Goal: Find specific page/section: Find specific page/section

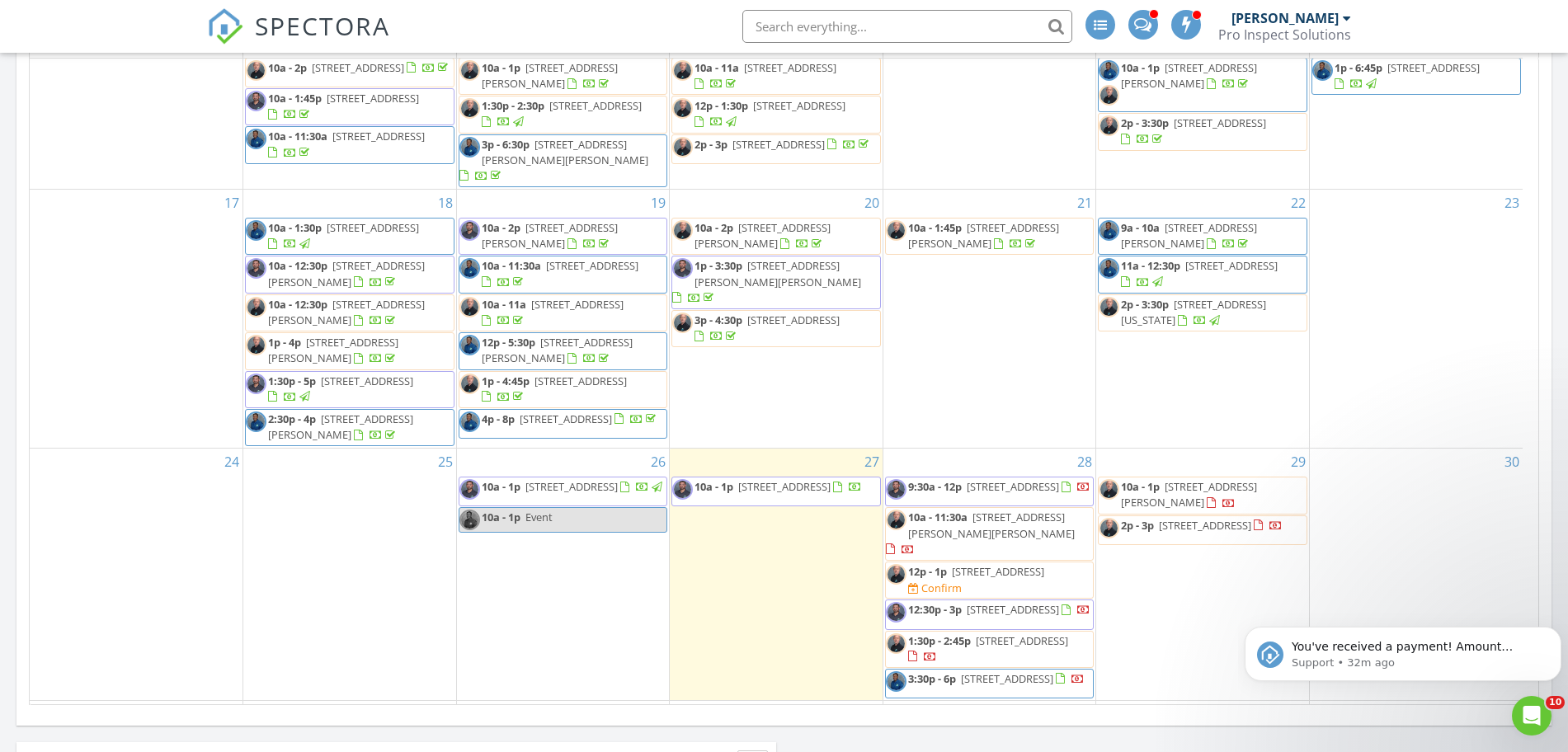
scroll to position [579, 0]
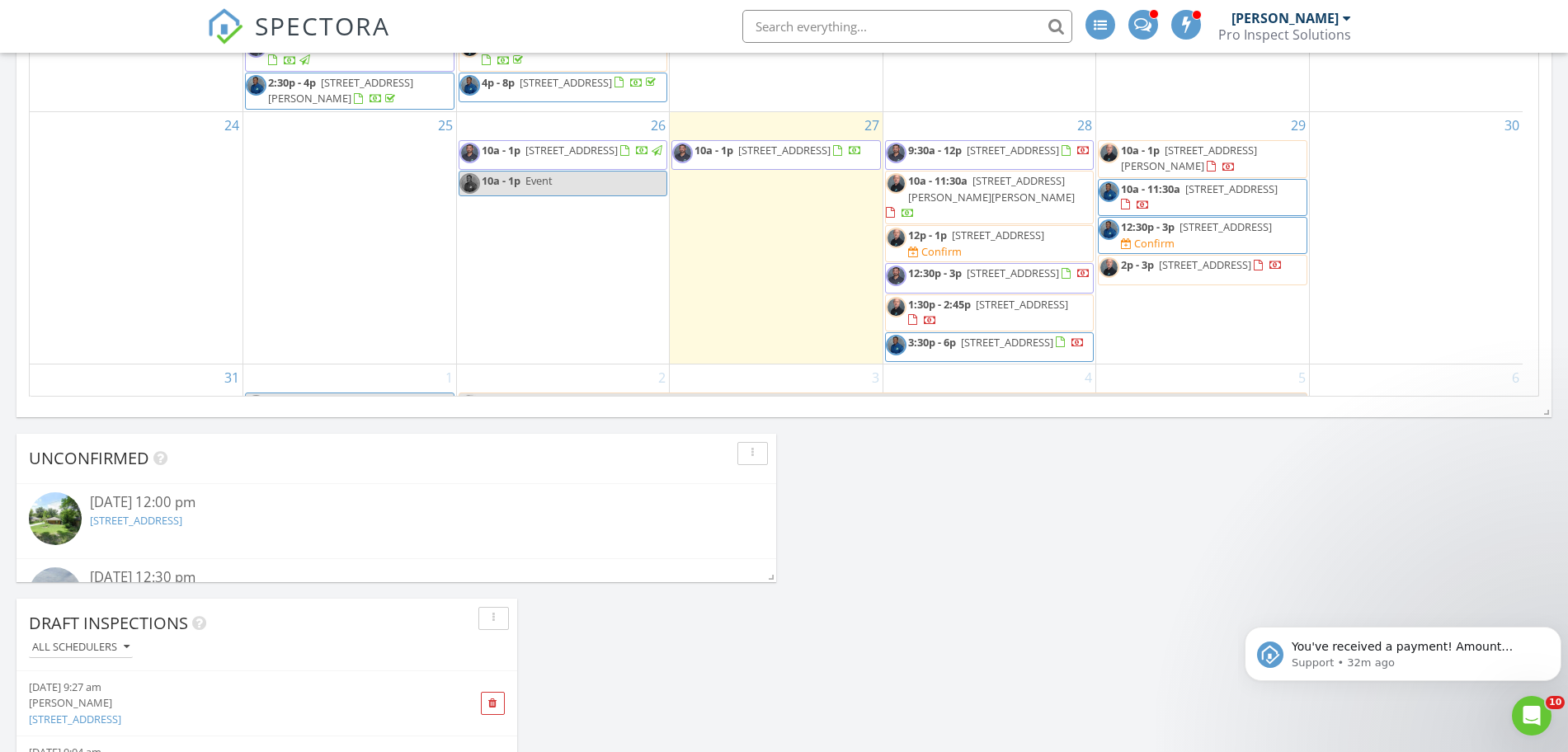
scroll to position [585, 0]
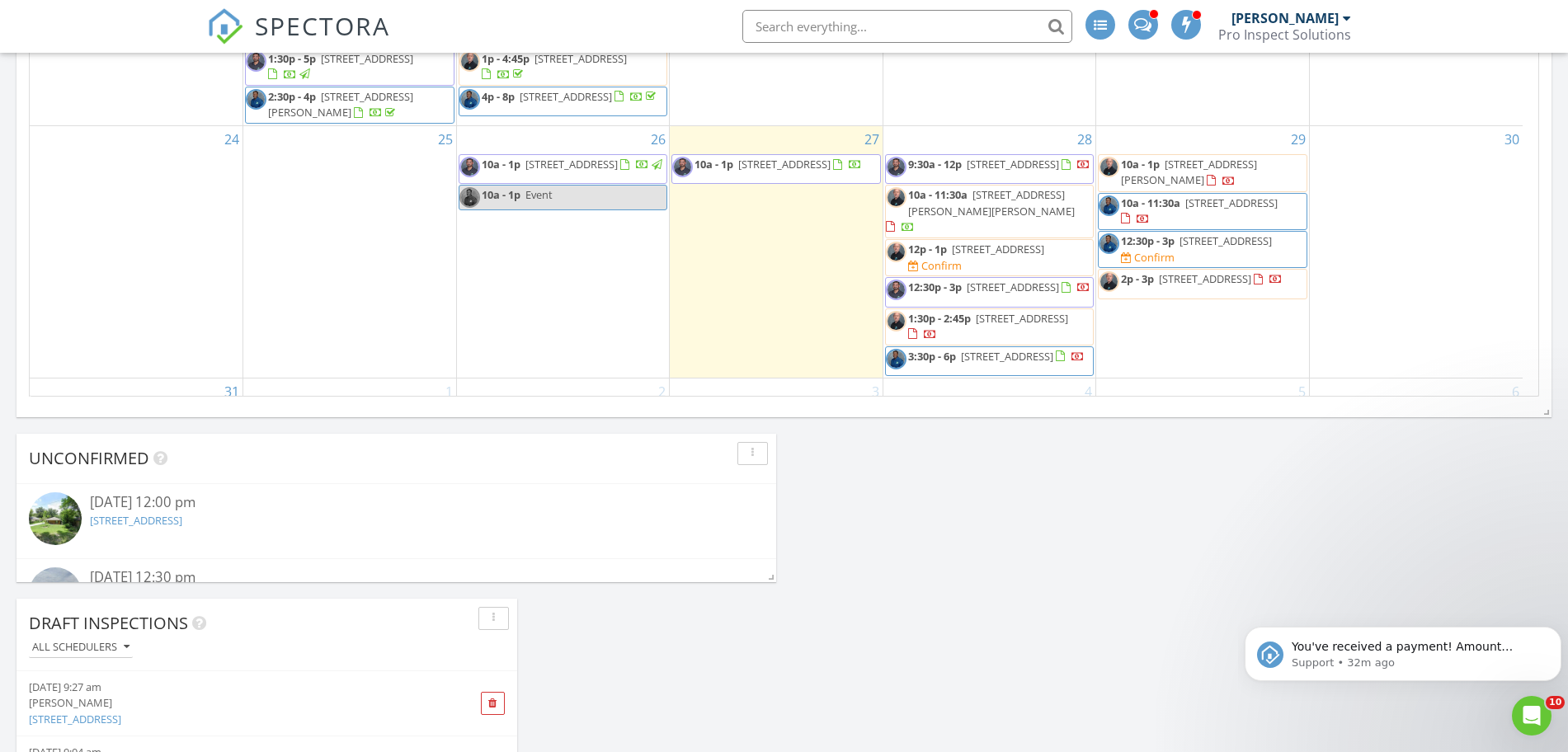
click at [1267, 234] on span "12:30p - 3p [STREET_ADDRESS] Confirm" at bounding box center [1202, 250] width 208 height 32
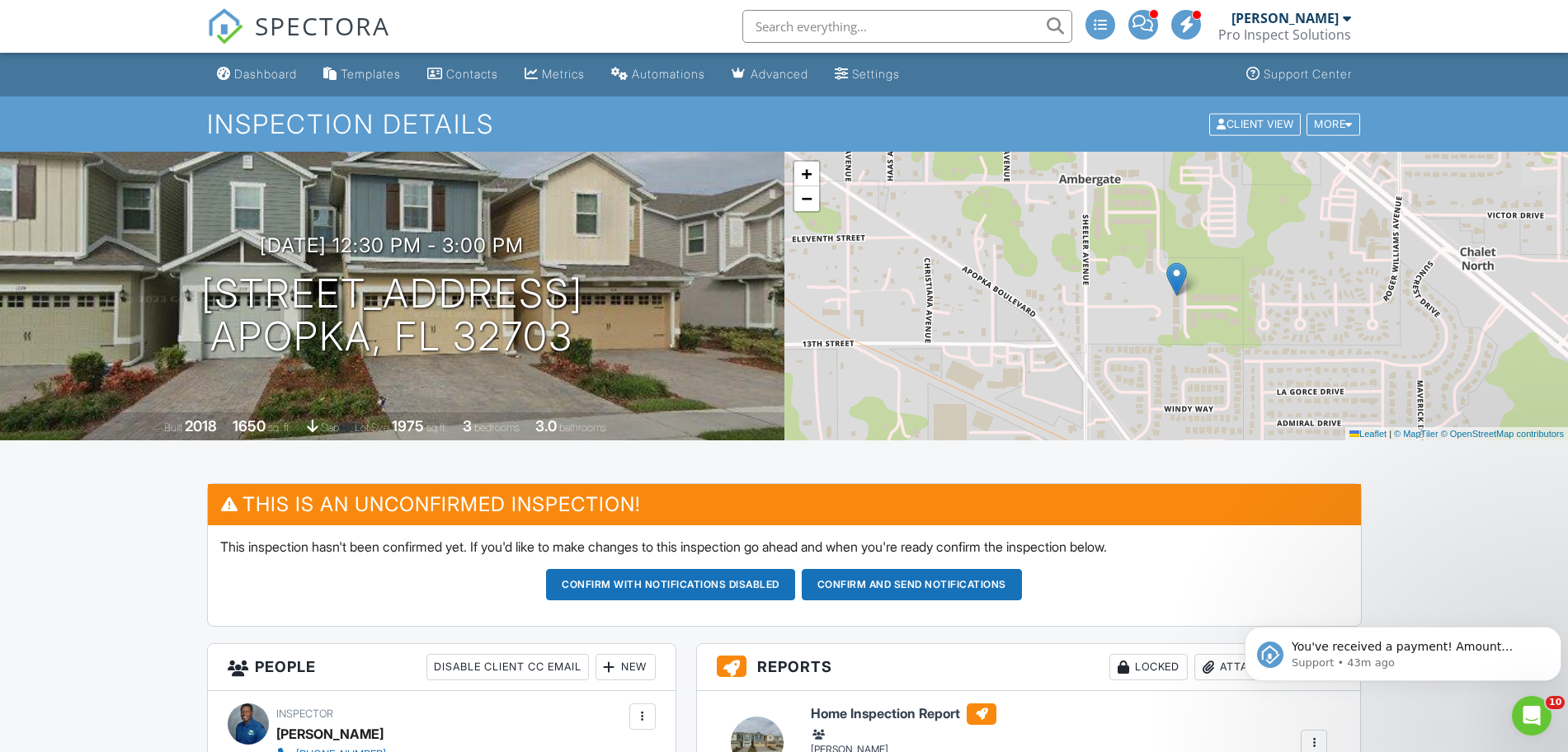
click at [888, 25] on input "text" at bounding box center [907, 26] width 330 height 33
paste input "178 Pinecrest Drive"
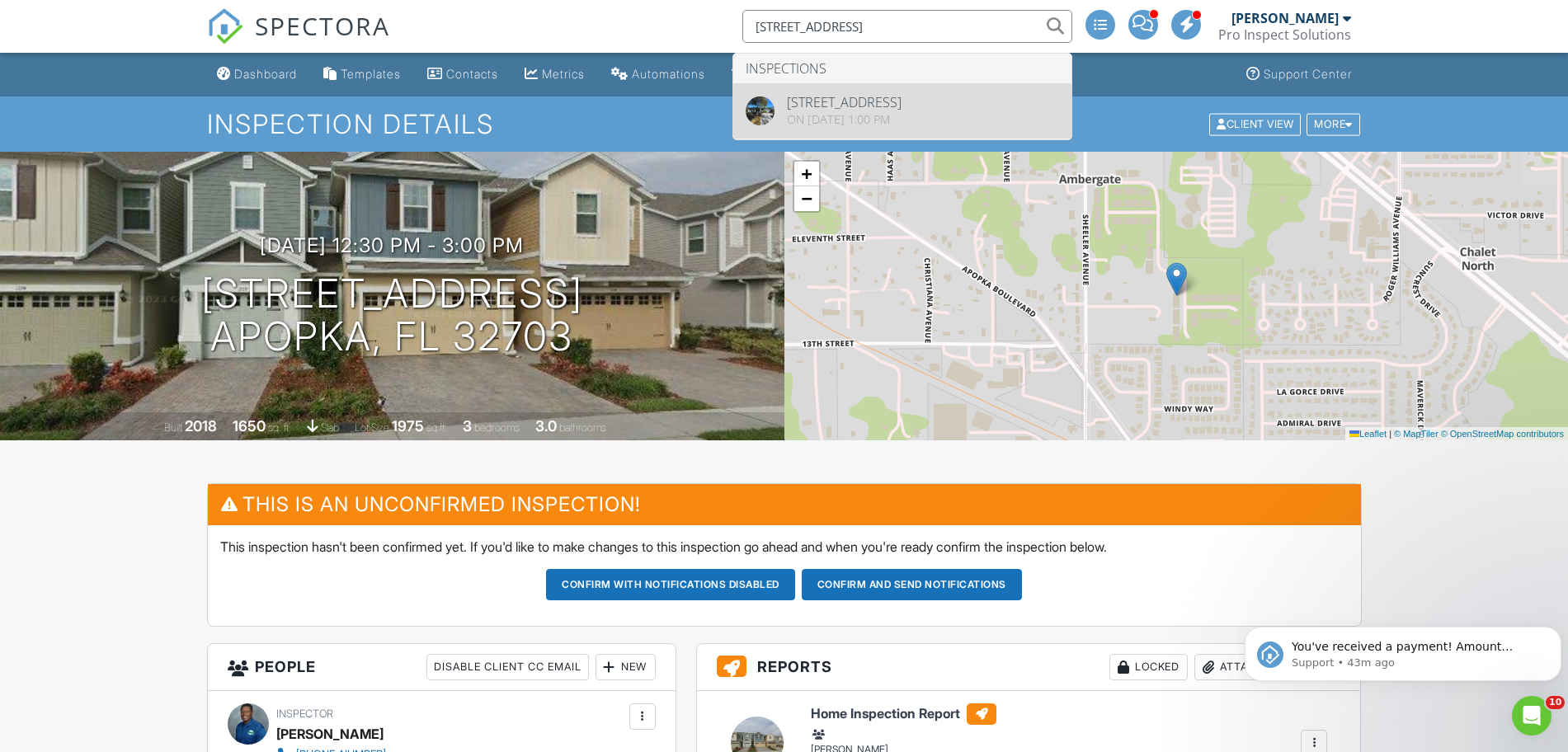
type input "178 Pinecrest Dr"
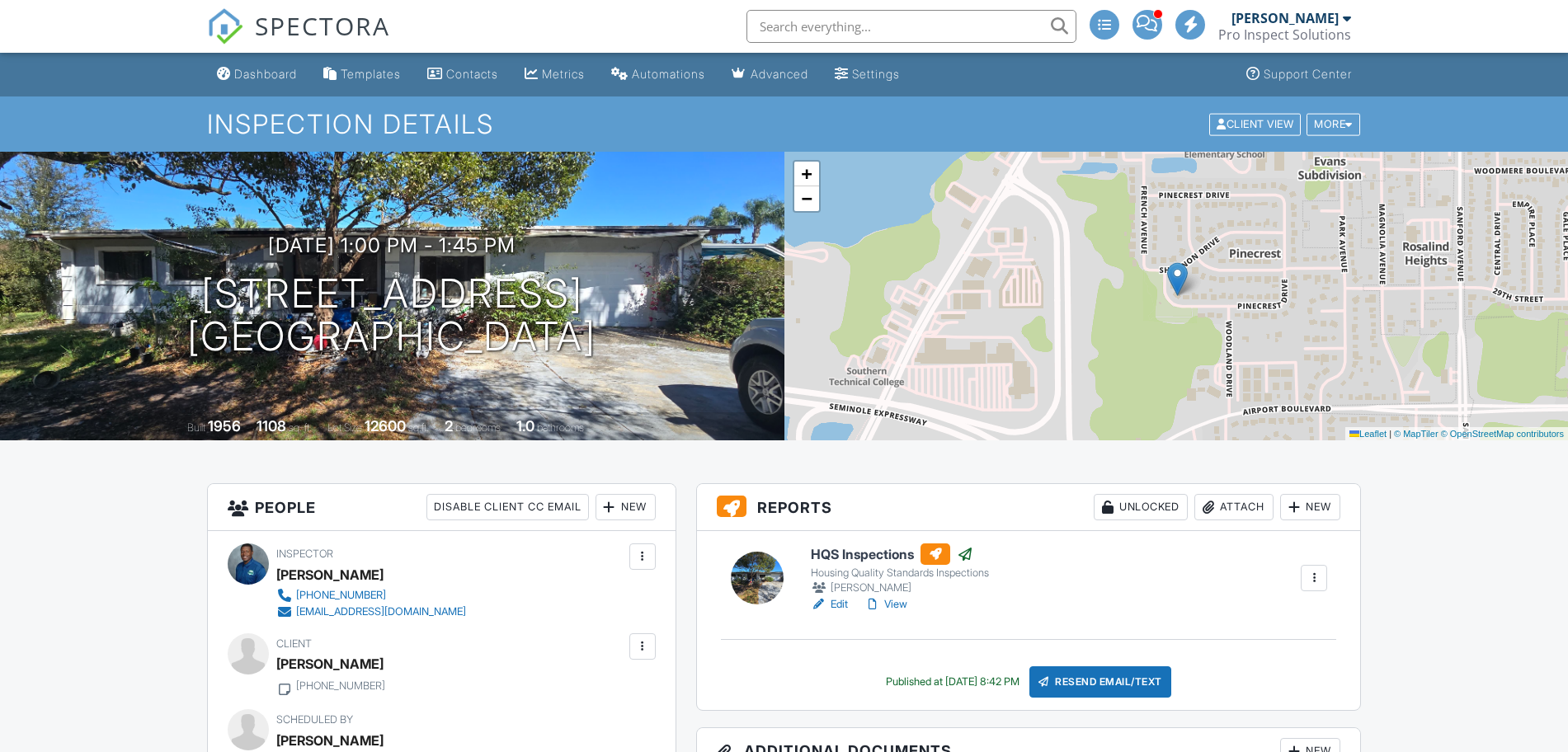
click at [900, 604] on link "View" at bounding box center [885, 604] width 43 height 17
